Goal: Find contact information: Find contact information

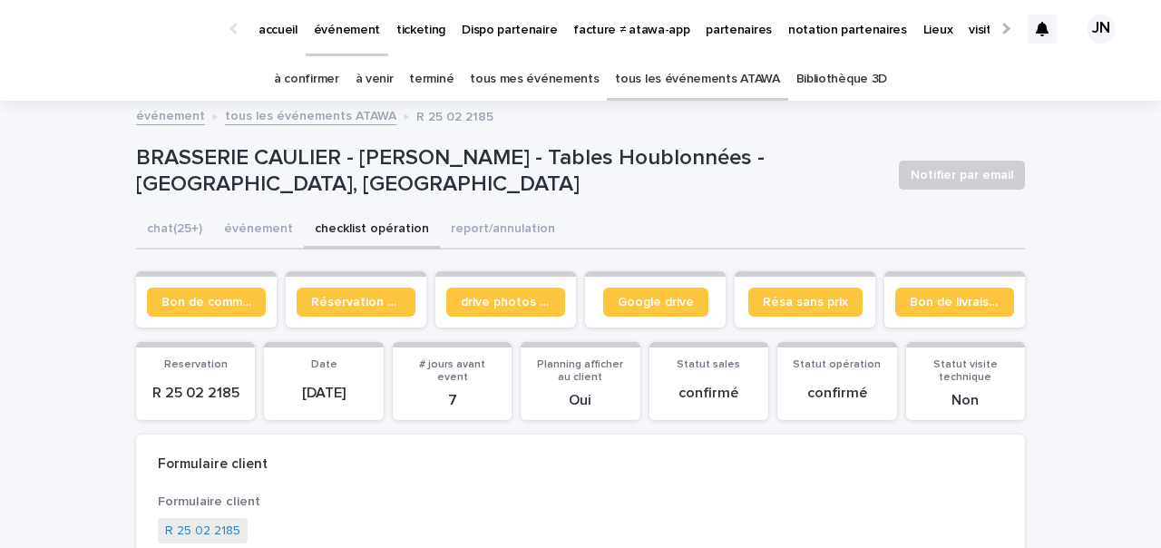
scroll to position [22, 0]
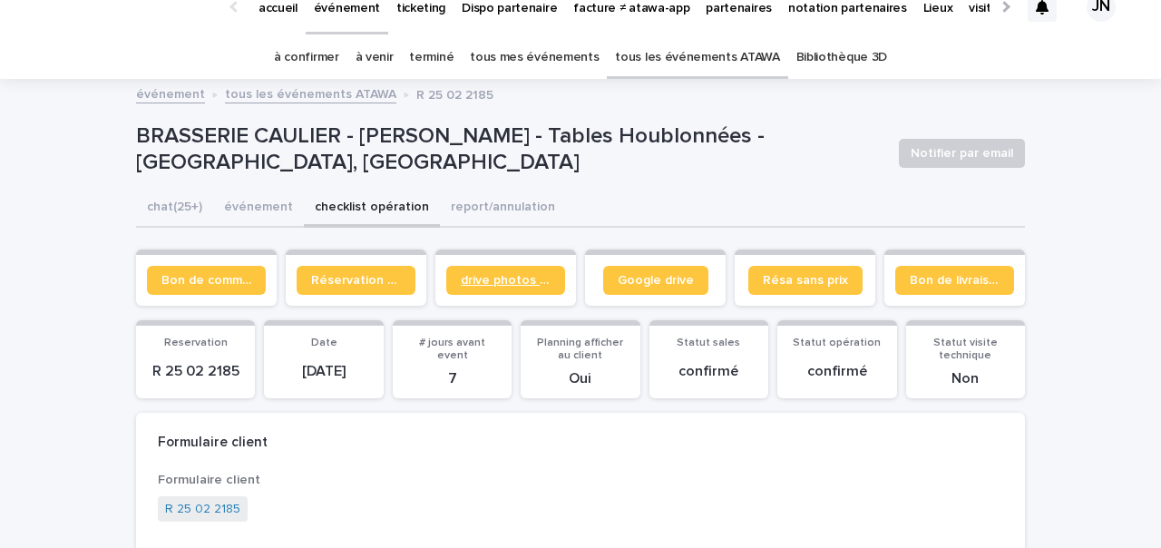
click at [471, 280] on span "drive photos coordinateur" at bounding box center [506, 280] width 90 height 13
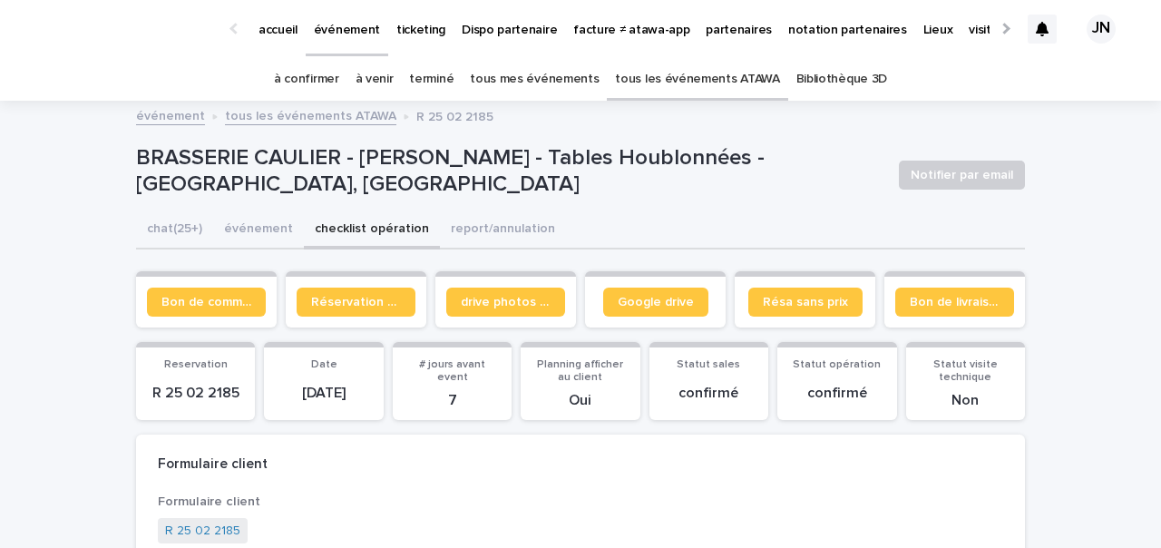
click at [697, 12] on div "partenaires" at bounding box center [738, 19] width 83 height 38
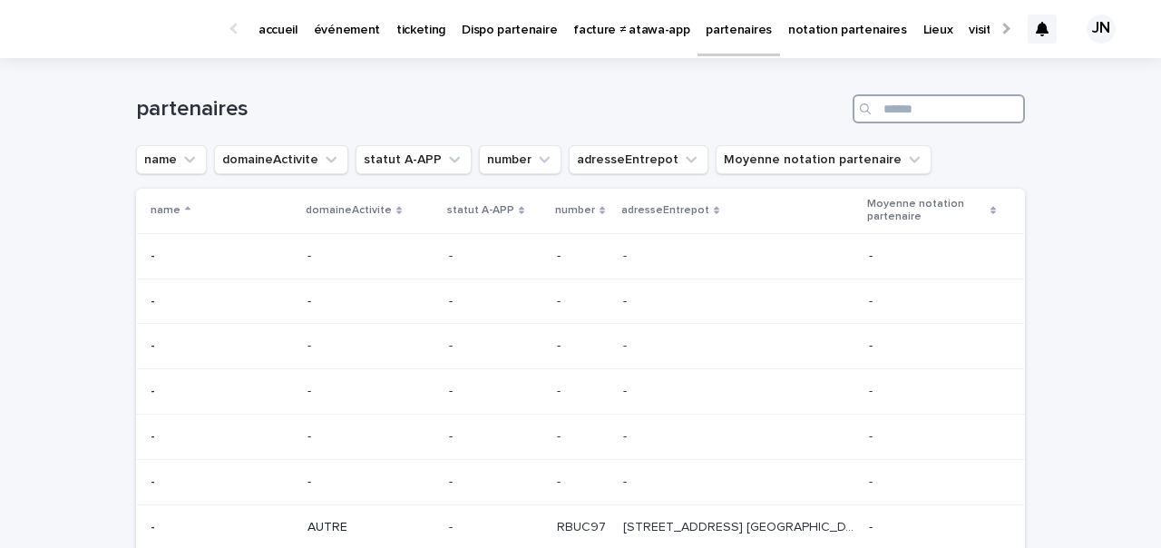
click at [922, 114] on input "Search" at bounding box center [939, 108] width 172 height 29
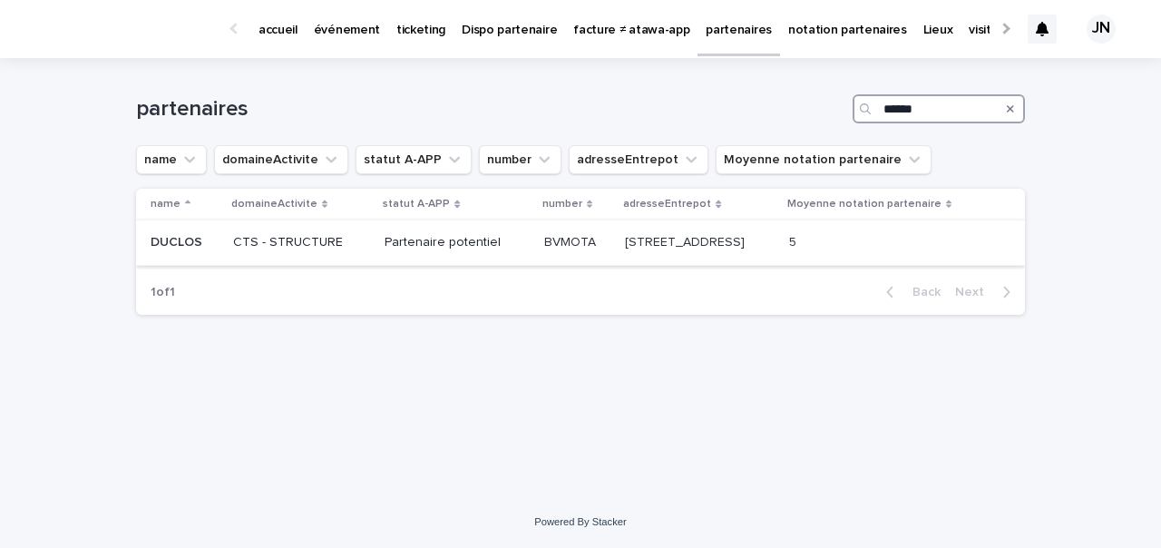
type input "******"
click at [625, 244] on p "[STREET_ADDRESS]" at bounding box center [686, 240] width 123 height 19
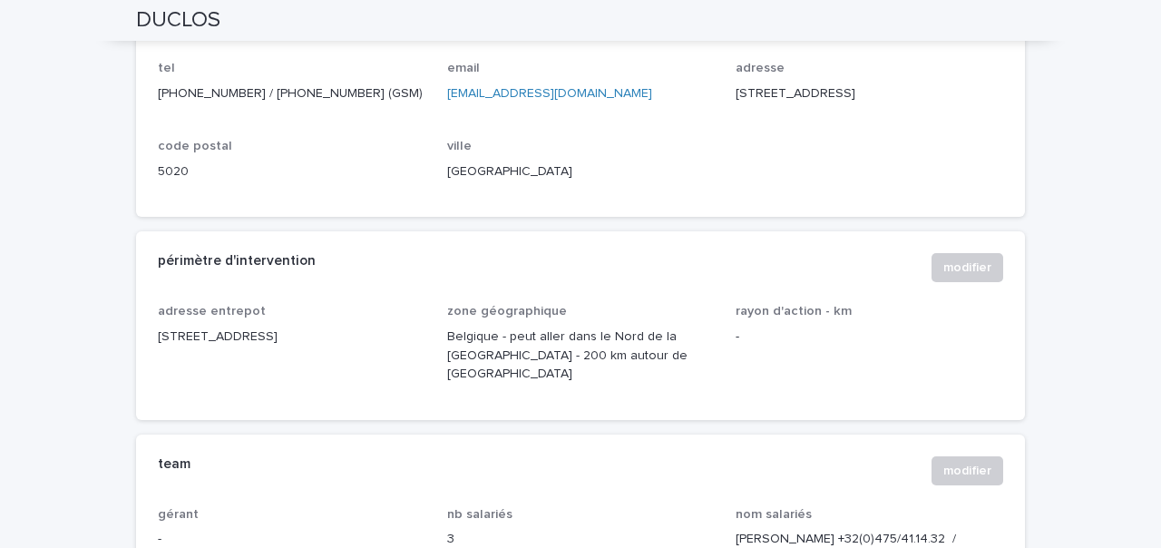
scroll to position [922, 0]
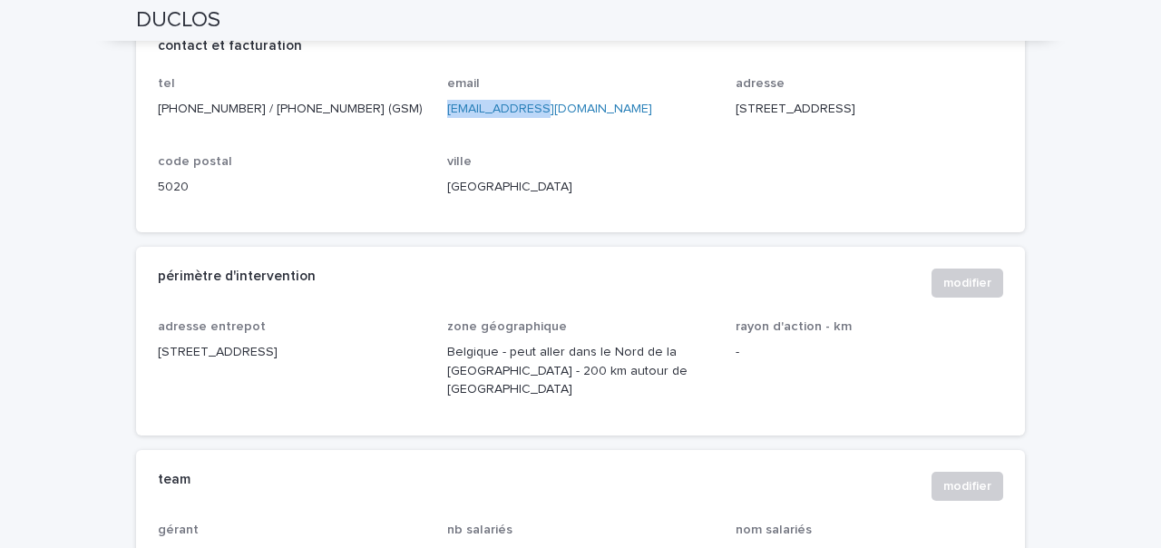
drag, startPoint x: 537, startPoint y: 109, endPoint x: 442, endPoint y: 107, distance: 95.3
click at [442, 107] on div "tel [PHONE_NUMBER] / [PHONE_NUMBER] (GSM) email [EMAIL_ADDRESS][DOMAIN_NAME] ad…" at bounding box center [580, 143] width 845 height 134
copy link "[EMAIL_ADDRESS][DOMAIN_NAME]"
click at [315, 132] on div "tel [PHONE_NUMBER] / [PHONE_NUMBER] (GSM) email [EMAIL_ADDRESS][DOMAIN_NAME] ad…" at bounding box center [580, 143] width 845 height 134
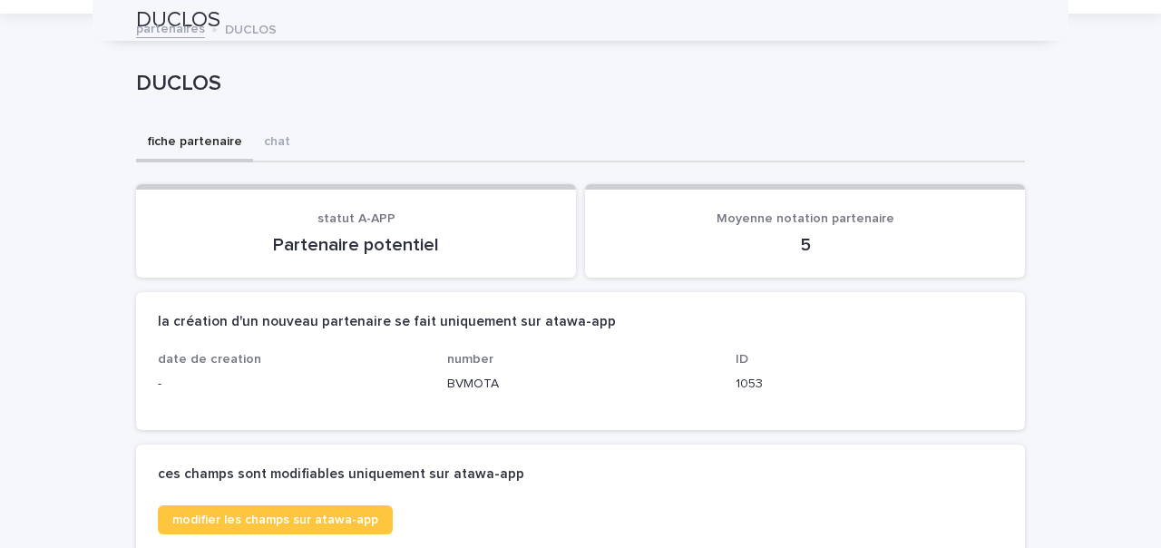
scroll to position [0, 0]
